Goal: Transaction & Acquisition: Book appointment/travel/reservation

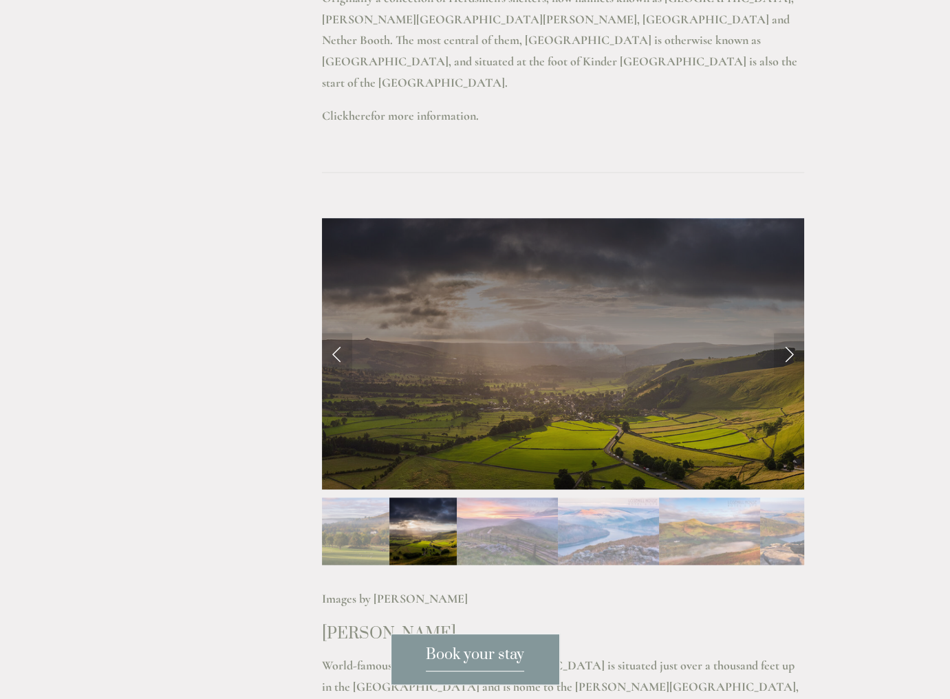
scroll to position [1444, 0]
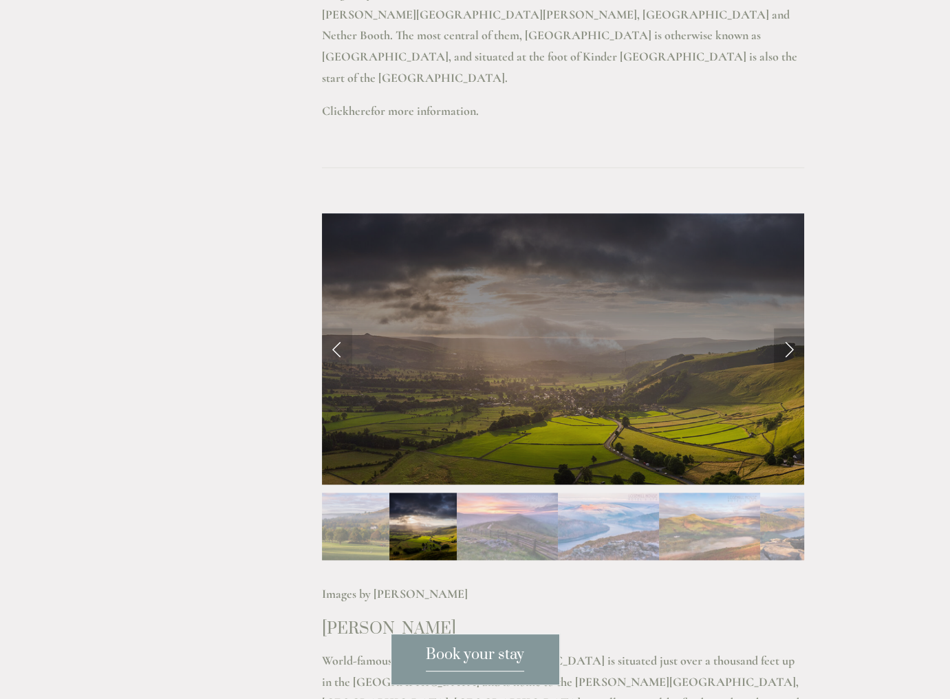
click at [784, 328] on link "Next Slide" at bounding box center [789, 348] width 30 height 41
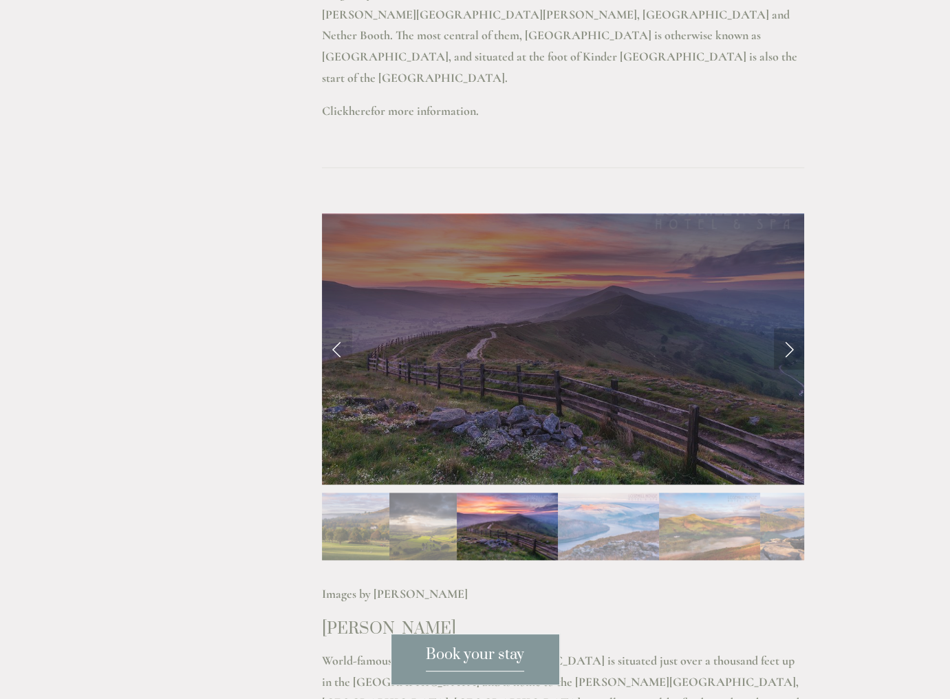
click at [784, 328] on link "Next Slide" at bounding box center [789, 348] width 30 height 41
click at [786, 328] on link "Next Slide" at bounding box center [789, 348] width 30 height 41
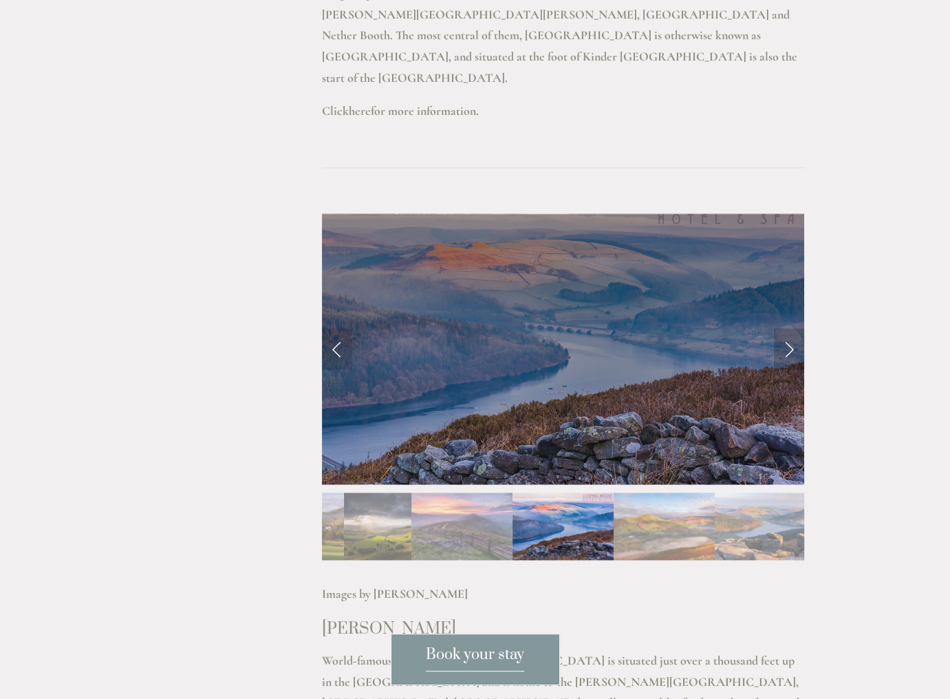
click at [786, 328] on link "Next Slide" at bounding box center [789, 348] width 30 height 41
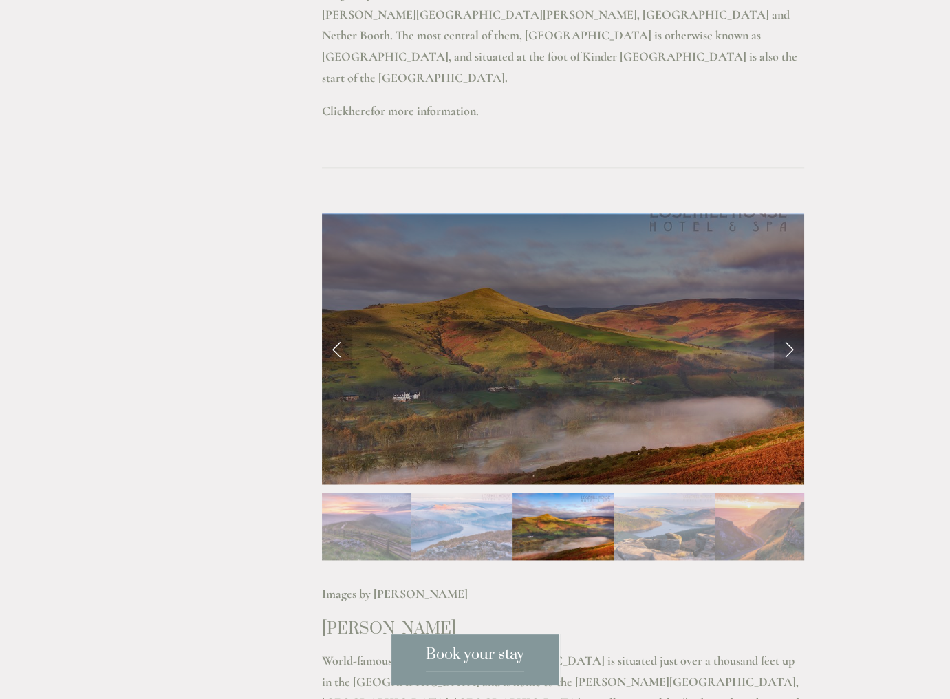
click at [786, 328] on link "Next Slide" at bounding box center [789, 348] width 30 height 41
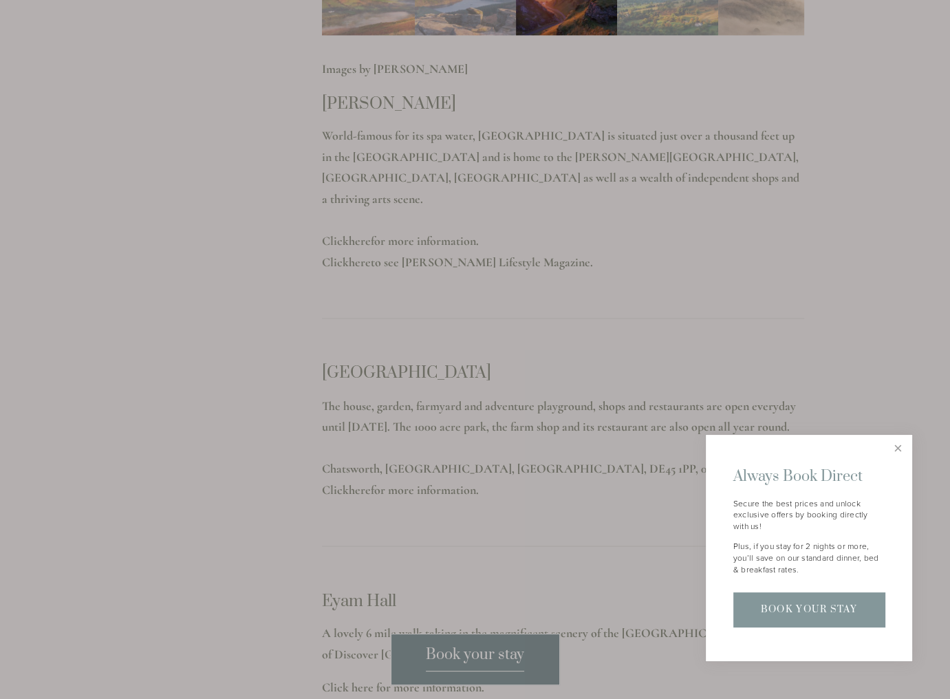
scroll to position [1994, 0]
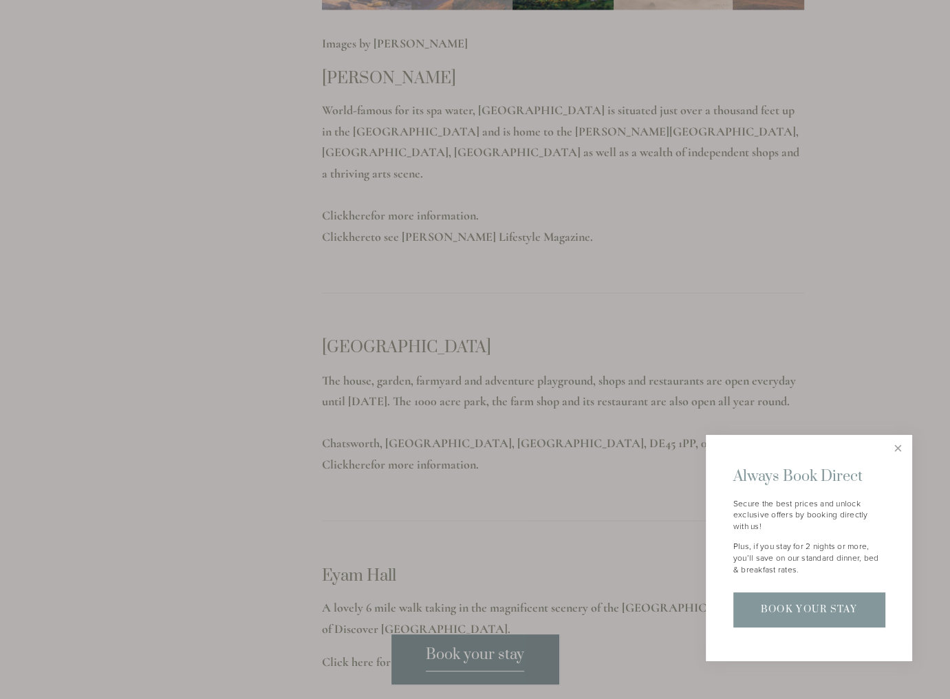
click at [797, 600] on link "Book Your Stay" at bounding box center [808, 609] width 151 height 34
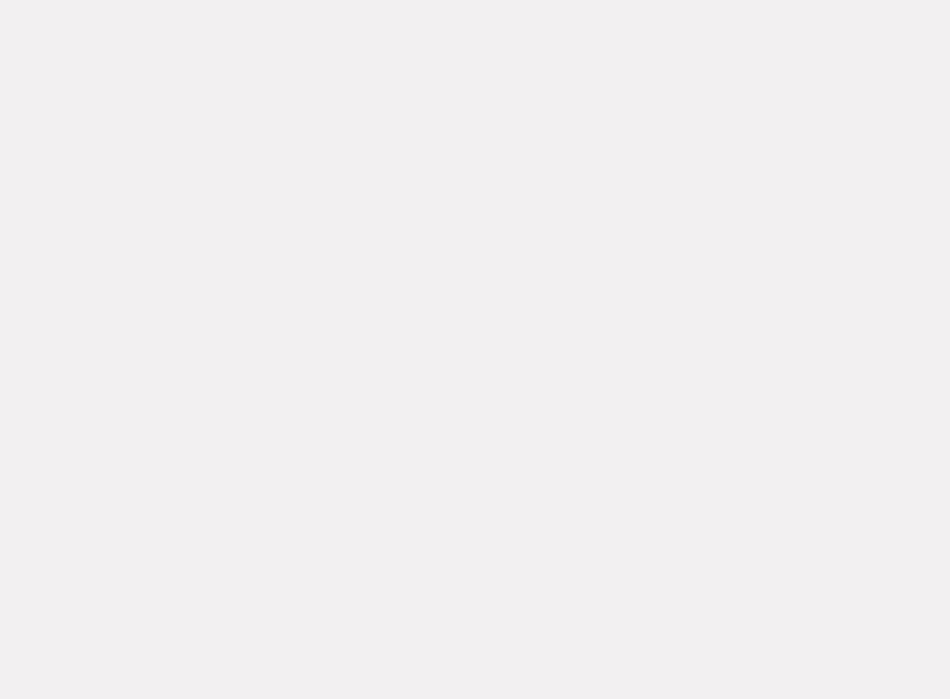
scroll to position [1448, 0]
